Goal: Transaction & Acquisition: Subscribe to service/newsletter

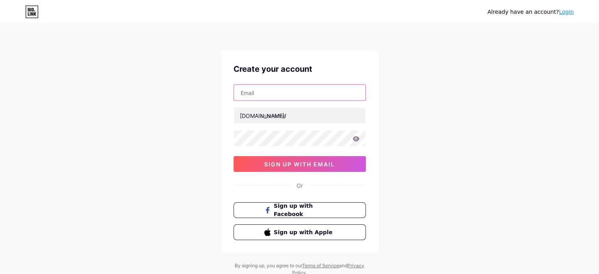
click at [251, 99] on input "text" at bounding box center [299, 93] width 131 height 16
paste input "[EMAIL_ADDRESS][DOMAIN_NAME]"
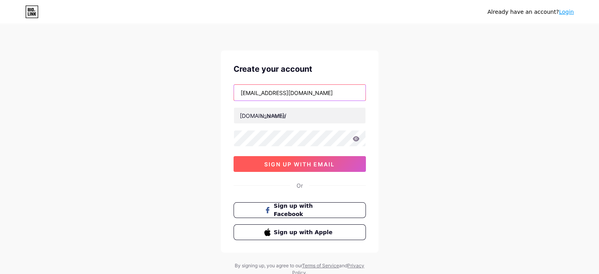
type input "[EMAIL_ADDRESS][DOMAIN_NAME]"
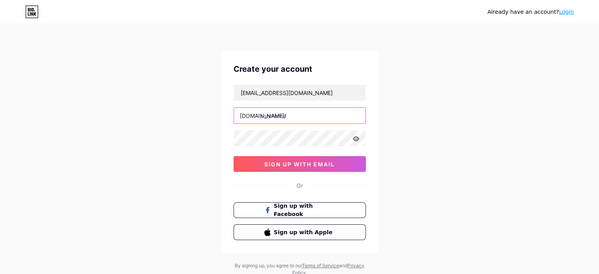
click at [267, 118] on input "text" at bounding box center [299, 115] width 131 height 16
paste input "intercrustax"
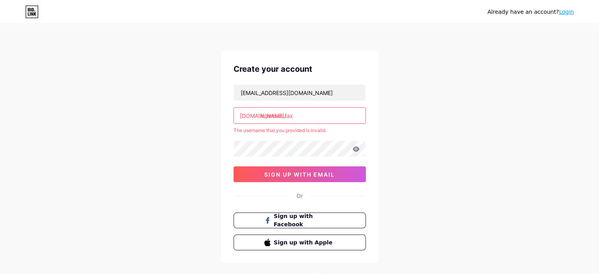
click at [285, 116] on input "intercrus tax" at bounding box center [299, 115] width 131 height 16
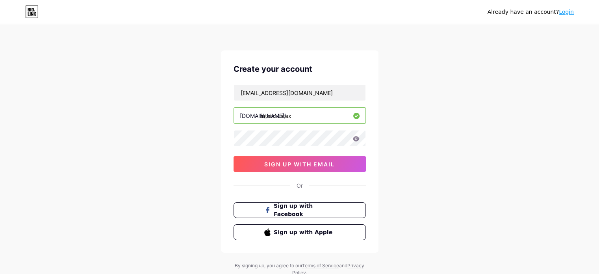
click at [296, 118] on input "intercrustax" at bounding box center [299, 115] width 131 height 16
type input "intercrustax"
click at [286, 161] on span "sign up with email" at bounding box center [299, 164] width 70 height 7
